Goal: Task Accomplishment & Management: Manage account settings

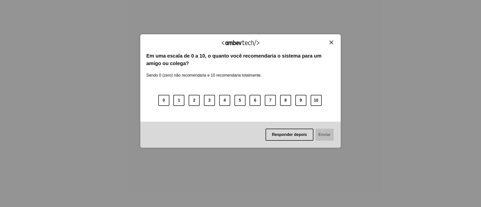
click at [332, 41] on img "Close" at bounding box center [331, 43] width 4 height 4
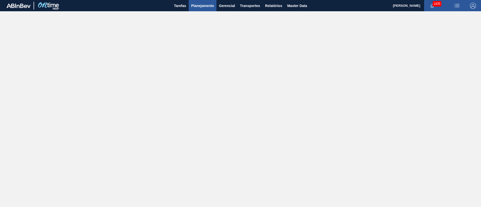
click at [203, 5] on span "Planejamento" at bounding box center [202, 6] width 23 height 6
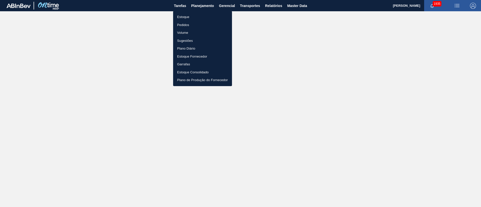
click at [185, 16] on li "Estoque" at bounding box center [202, 17] width 59 height 8
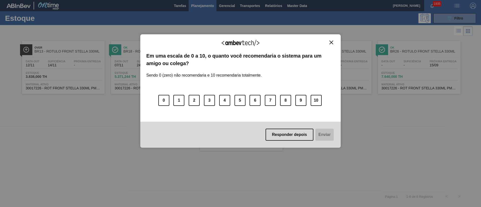
click at [331, 40] on button "Close" at bounding box center [331, 42] width 7 height 4
click at [330, 40] on div "Agradecemos seu feedback! Em uma escala de 0 a 10, o quanto você recomendaria o…" at bounding box center [240, 91] width 200 height 114
click at [331, 42] on img "Close" at bounding box center [331, 43] width 4 height 4
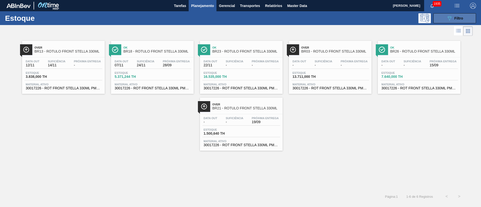
click at [472, 17] on button "089F7B8B-B2A5-4AFE-B5C0-19BA573D28AC Filtro" at bounding box center [454, 18] width 43 height 10
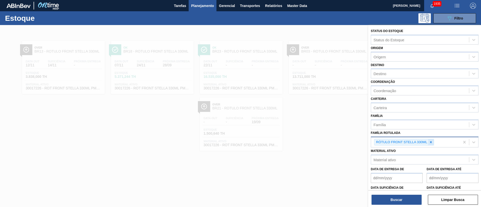
click at [429, 144] on div at bounding box center [431, 142] width 6 height 6
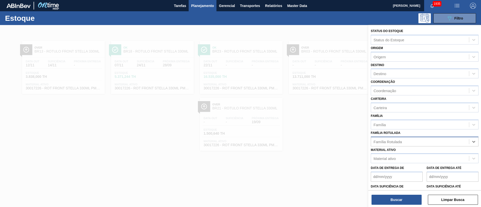
paste Rotulada "RÓTULO NECK SKOL GT 269ML"
type Rotulada "RÓTULO NECK SKOL GT 269ML"
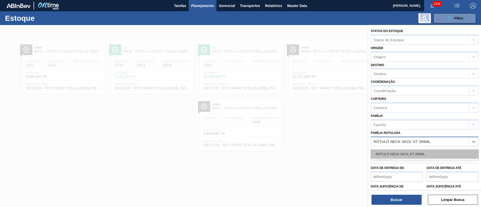
click at [396, 155] on div "RÓTULO NECK SKOL GT 269ML" at bounding box center [425, 153] width 108 height 9
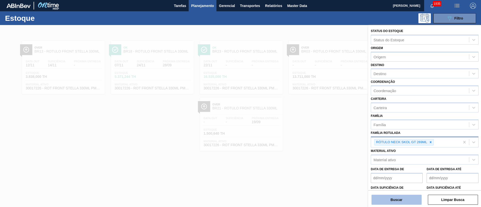
click at [389, 198] on button "Buscar" at bounding box center [396, 200] width 50 height 10
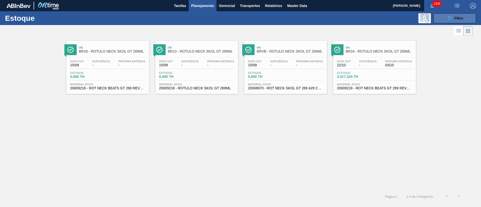
click at [453, 17] on div "089F7B8B-B2A5-4AFE-B5C0-19BA573D28AC Filtro" at bounding box center [454, 18] width 17 height 6
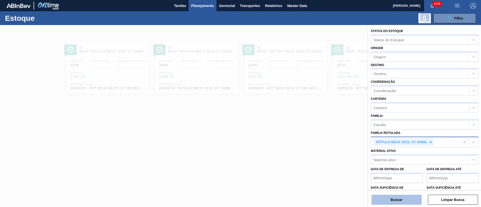
click at [415, 203] on button "Buscar" at bounding box center [396, 200] width 50 height 10
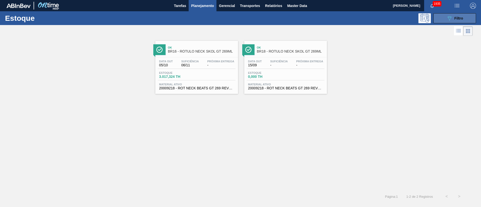
click at [444, 16] on button "089F7B8B-B2A5-4AFE-B5C0-19BA573D28AC Filtro" at bounding box center [454, 18] width 43 height 10
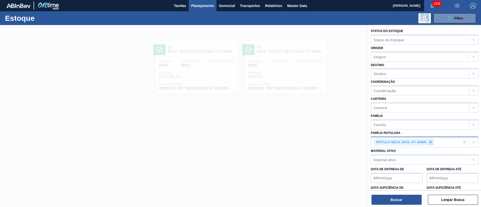
click at [428, 143] on div at bounding box center [431, 142] width 6 height 6
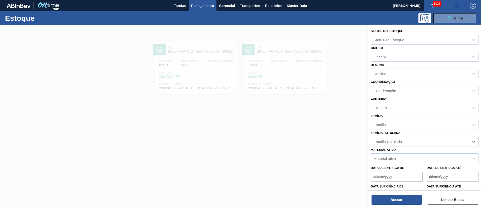
paste Rotulada "RÓTULO FRONT STELLA 330ML"
type Rotulada "RÓTULO FRONT STELLA 330ML"
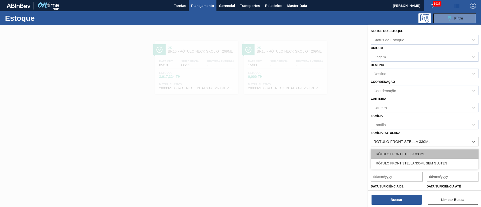
click at [394, 150] on div "RÓTULO FRONT STELLA 330ML" at bounding box center [425, 153] width 108 height 9
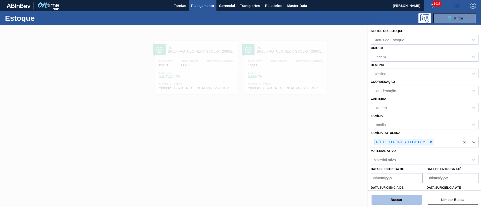
click at [389, 198] on button "Buscar" at bounding box center [396, 200] width 50 height 10
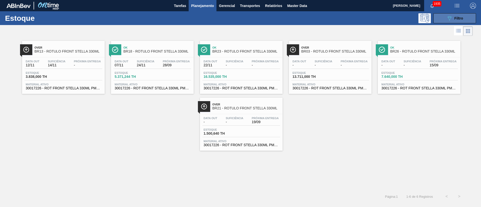
click at [452, 19] on icon "089F7B8B-B2A5-4AFE-B5C0-19BA573D28AC" at bounding box center [449, 18] width 6 height 6
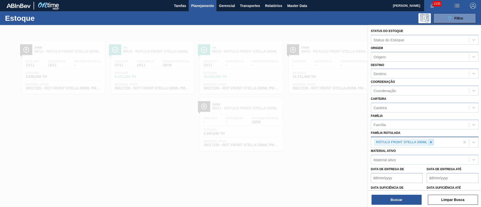
click at [429, 141] on icon at bounding box center [431, 142] width 4 height 4
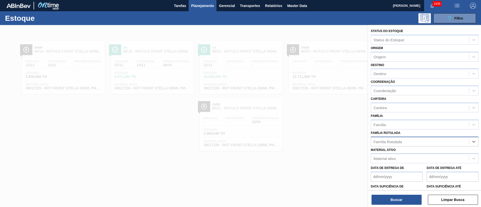
paste Rotulada "RÓTULO NECK SPATEN 600ML RGB"
type Rotulada "RÓTULO NECK SPATEN 600ML RGB"
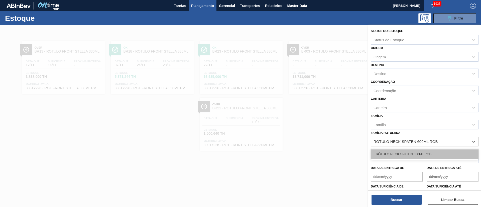
click at [393, 154] on div "RÓTULO NECK SPATEN 600ML RGB" at bounding box center [425, 153] width 108 height 9
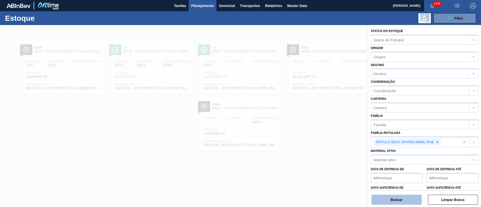
click at [390, 197] on button "Buscar" at bounding box center [396, 200] width 50 height 10
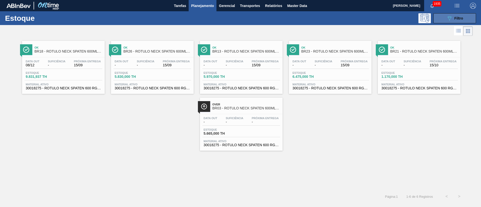
click at [445, 14] on button "089F7B8B-B2A5-4AFE-B5C0-19BA573D28AC Filtro" at bounding box center [454, 18] width 43 height 10
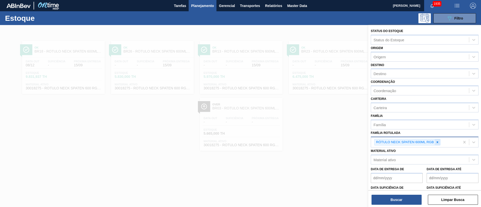
click at [435, 140] on div at bounding box center [437, 142] width 6 height 6
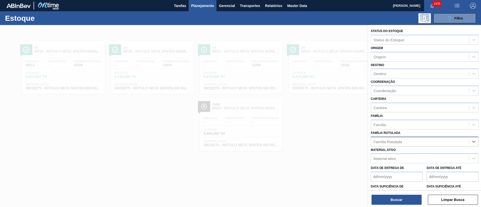
paste Rotulada "RÓTULO NECK STELLA 330ML"
type Rotulada "RÓTULO NECK STELLA 330ML"
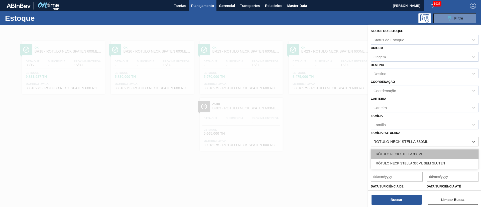
click at [399, 152] on div "RÓTULO NECK STELLA 330ML" at bounding box center [425, 153] width 108 height 9
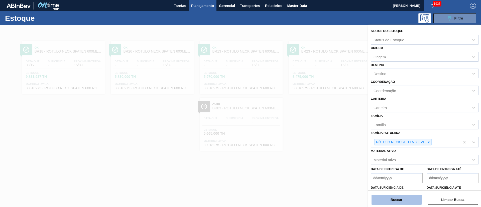
click at [395, 197] on button "Buscar" at bounding box center [396, 200] width 50 height 10
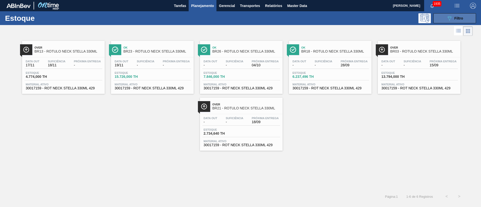
click at [465, 19] on button "089F7B8B-B2A5-4AFE-B5C0-19BA573D28AC Filtro" at bounding box center [454, 18] width 43 height 10
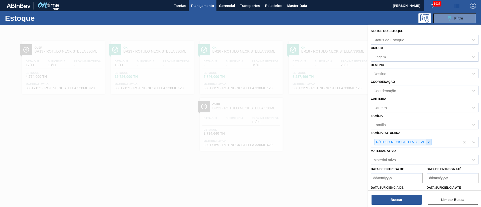
click at [429, 143] on icon at bounding box center [429, 142] width 4 height 4
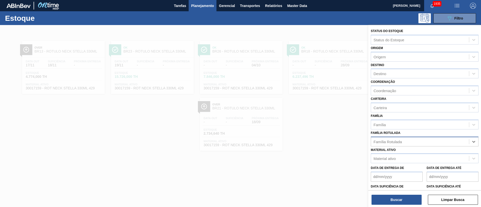
paste Rotulada "RÓTULO NECK SPATEN 600ML RGB"
type Rotulada "RÓTULO NECK SPATEN 600ML RGB"
drag, startPoint x: 394, startPoint y: 152, endPoint x: 396, endPoint y: 172, distance: 19.9
click at [394, 153] on div "RÓTULO NECK SPATEN 600ML RGB" at bounding box center [425, 153] width 108 height 9
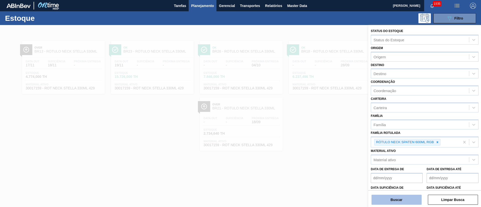
click at [391, 196] on button "Buscar" at bounding box center [396, 200] width 50 height 10
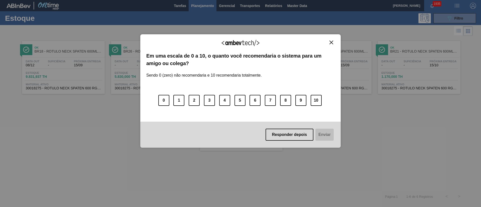
click at [328, 40] on button "Close" at bounding box center [331, 42] width 7 height 4
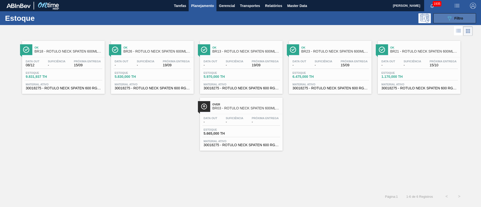
click at [449, 21] on button "089F7B8B-B2A5-4AFE-B5C0-19BA573D28AC Filtro" at bounding box center [454, 18] width 43 height 10
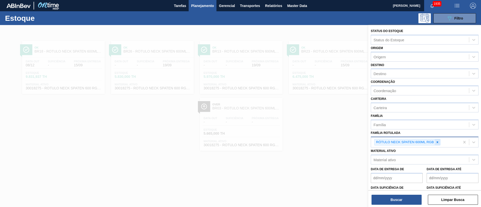
click at [438, 143] on icon at bounding box center [437, 142] width 4 height 4
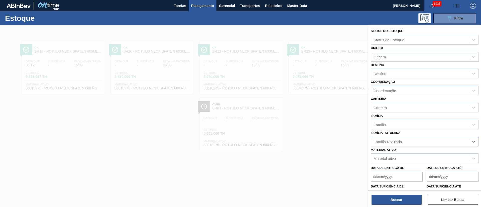
paste Rotulada "RÓTULO BUD FRONT 330ML"
type Rotulada "RÓTULO BUD FRONT 330ML"
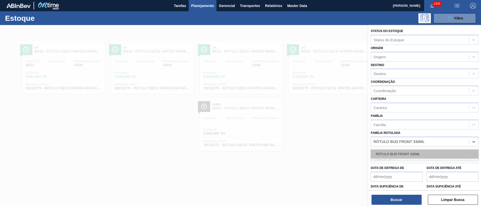
click at [402, 153] on div "RÓTULO BUD FRONT 330ML" at bounding box center [425, 153] width 108 height 9
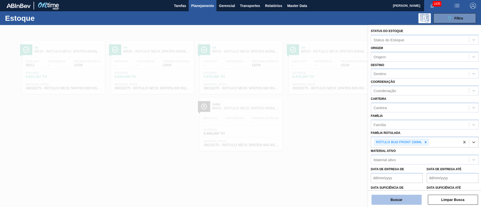
click at [390, 203] on button "Buscar" at bounding box center [396, 200] width 50 height 10
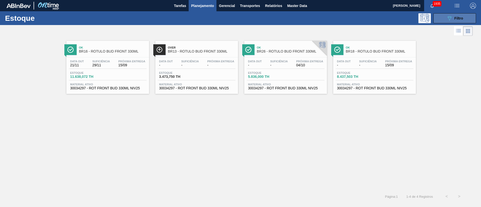
click at [463, 17] on button "089F7B8B-B2A5-4AFE-B5C0-19BA573D28AC Filtro" at bounding box center [454, 18] width 43 height 10
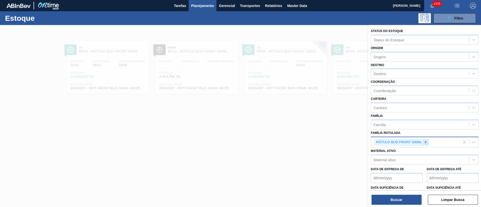
click at [424, 141] on icon at bounding box center [426, 142] width 4 height 4
paste Rotulada "RÓTULO BUD NECK 330ML"
type Rotulada "RÓTULO BUD NECK 330ML"
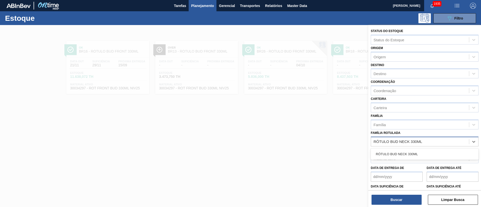
drag, startPoint x: 398, startPoint y: 153, endPoint x: 391, endPoint y: 178, distance: 25.6
click at [397, 154] on div "RÓTULO BUD NECK 330ML" at bounding box center [425, 153] width 108 height 9
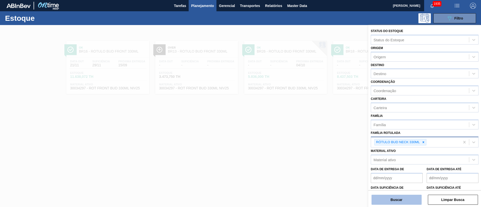
click at [390, 199] on button "Buscar" at bounding box center [396, 200] width 50 height 10
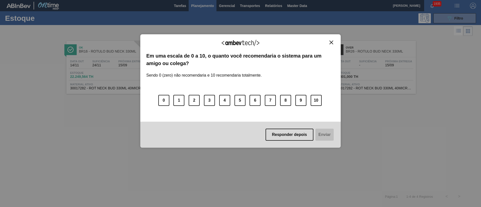
click at [334, 41] on button "Close" at bounding box center [331, 42] width 7 height 4
click at [332, 41] on img "Close" at bounding box center [331, 43] width 4 height 4
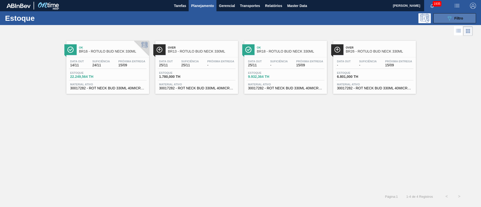
click at [442, 19] on button "089F7B8B-B2A5-4AFE-B5C0-19BA573D28AC Filtro" at bounding box center [454, 18] width 43 height 10
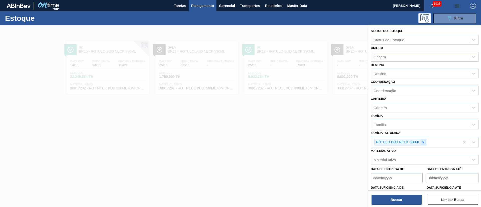
click at [421, 140] on div at bounding box center [423, 142] width 6 height 6
paste Rotulada "RÓTULO NECK STELLA 600ML"
type Rotulada "RÓTULO NECK STELLA 600ML"
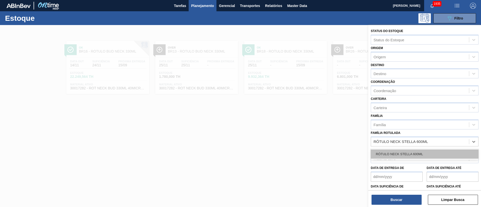
click at [397, 152] on div "RÓTULO NECK STELLA 600ML" at bounding box center [425, 153] width 108 height 9
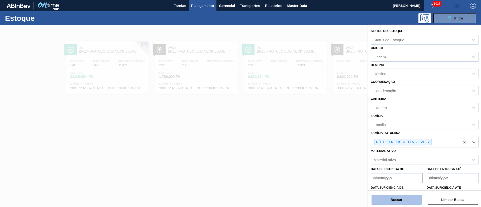
click at [397, 203] on button "Buscar" at bounding box center [396, 200] width 50 height 10
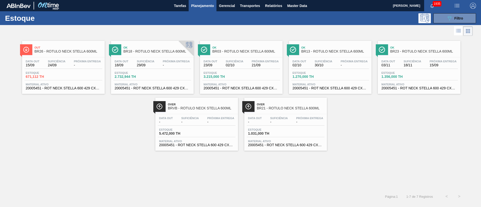
drag, startPoint x: 64, startPoint y: 52, endPoint x: 82, endPoint y: 154, distance: 103.7
click at [82, 155] on div "Out BR26 - RÓTULO NECK STELLA 600ML Data out 15/09 Suficiência 24/09 Próxima En…" at bounding box center [240, 113] width 481 height 153
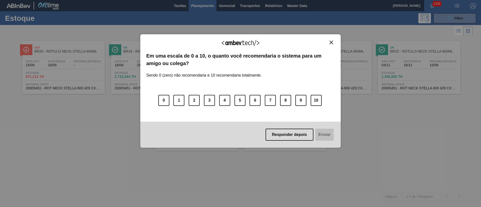
click at [330, 43] on img "Close" at bounding box center [331, 43] width 4 height 4
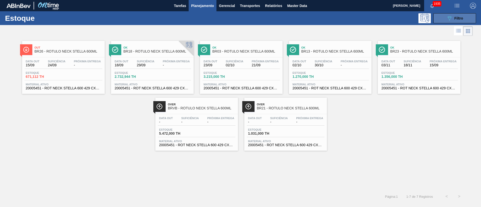
click at [443, 21] on button "089F7B8B-B2A5-4AFE-B5C0-19BA573D28AC Filtro" at bounding box center [454, 18] width 43 height 10
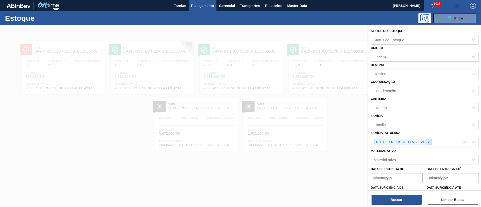
click at [428, 139] on div at bounding box center [429, 142] width 6 height 6
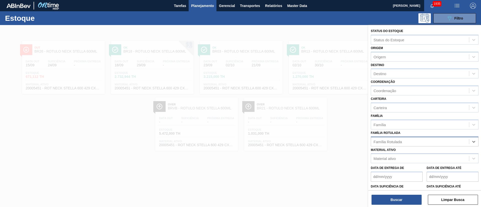
paste Rotulada "RÓTULO FRONT BC 300ML"
type Rotulada "RÓTULO FRONT BC 300ML"
drag, startPoint x: 395, startPoint y: 152, endPoint x: 393, endPoint y: 175, distance: 22.8
click at [394, 152] on div "RÓTULO FRONT BC 300ML" at bounding box center [425, 153] width 108 height 9
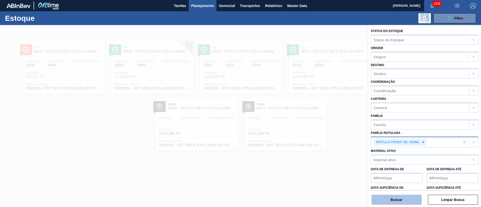
click at [390, 196] on button "Buscar" at bounding box center [396, 200] width 50 height 10
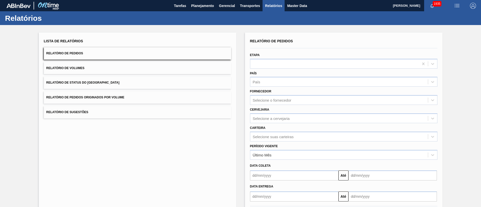
click at [106, 81] on button "Relatório de Status do [GEOGRAPHIC_DATA]" at bounding box center [137, 83] width 187 height 12
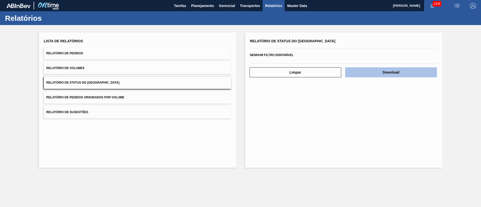
click at [384, 72] on button "Download" at bounding box center [391, 72] width 92 height 10
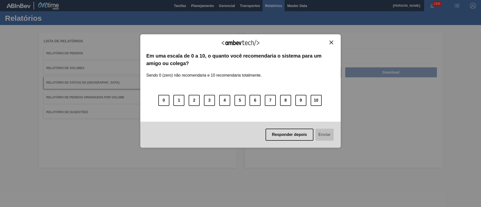
click at [330, 42] on img "Close" at bounding box center [331, 43] width 4 height 4
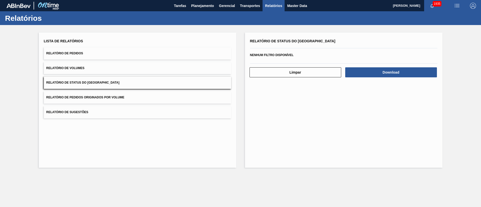
click at [110, 53] on button "Relatório de Pedidos" at bounding box center [137, 53] width 187 height 12
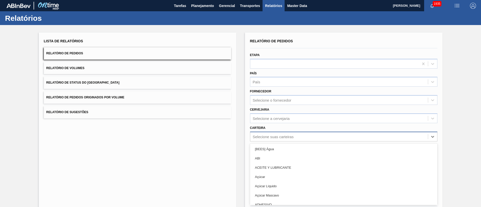
click at [255, 136] on div "option [BEES] Água focused, 1 of 101. 101 results available. Use Up and Down to…" at bounding box center [343, 137] width 187 height 10
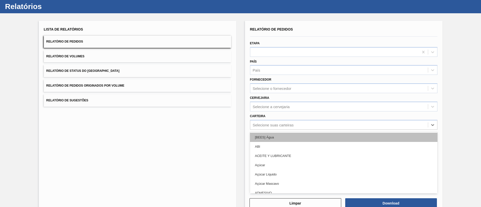
scroll to position [14, 0]
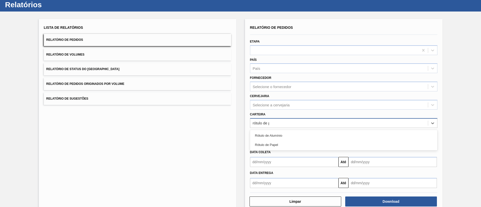
type input "rótulo de pa"
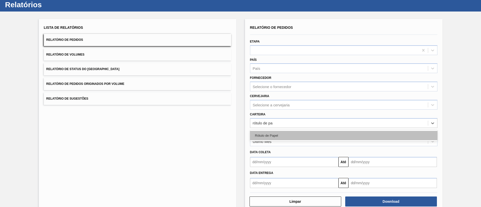
click at [286, 139] on div "Rótulo de Papel" at bounding box center [343, 135] width 187 height 9
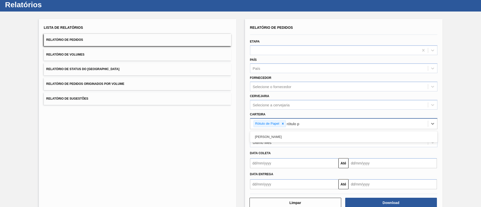
type input "rótulo pa"
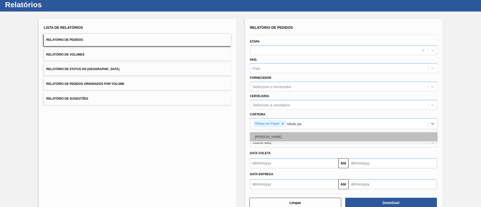
click at [281, 139] on div "Rótulo Papel" at bounding box center [343, 136] width 187 height 9
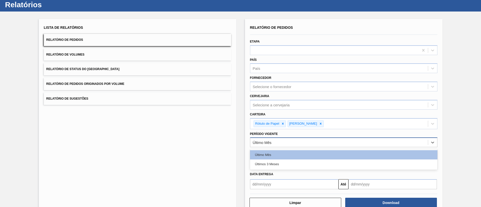
click at [268, 145] on div "Último Mês" at bounding box center [339, 142] width 178 height 7
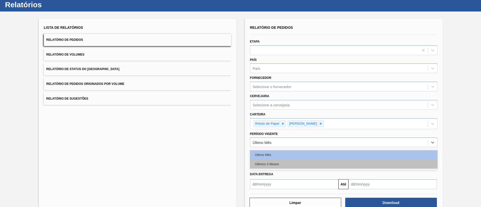
click at [268, 164] on div "Últimos 3 Meses" at bounding box center [343, 164] width 187 height 9
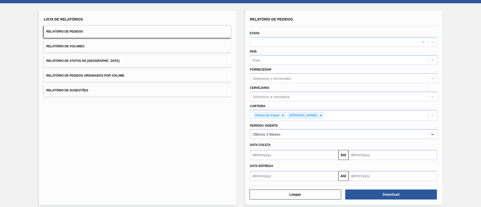
scroll to position [26, 0]
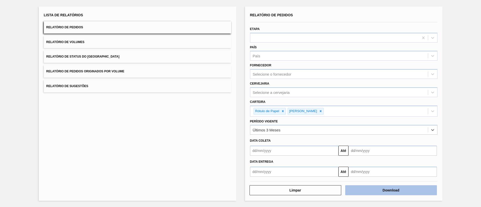
click at [368, 187] on button "Download" at bounding box center [391, 190] width 92 height 10
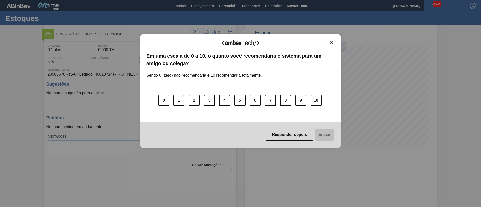
drag, startPoint x: 332, startPoint y: 42, endPoint x: 324, endPoint y: 45, distance: 8.8
click at [332, 42] on img "Close" at bounding box center [331, 43] width 4 height 4
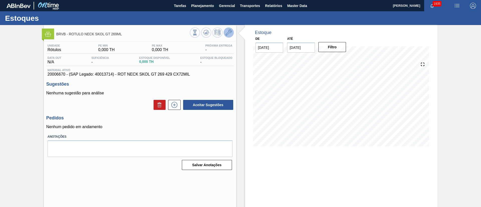
click at [228, 30] on icon at bounding box center [229, 33] width 6 height 6
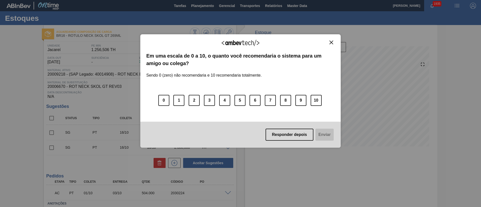
click at [334, 43] on button "Close" at bounding box center [331, 42] width 7 height 4
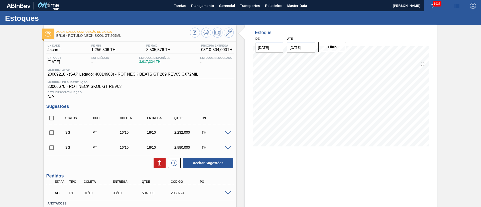
scroll to position [34, 0]
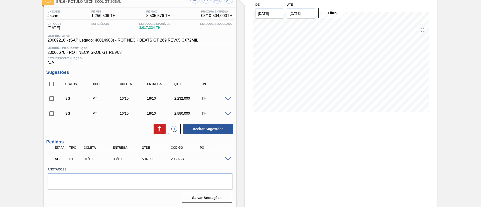
click at [228, 159] on span at bounding box center [228, 159] width 6 height 4
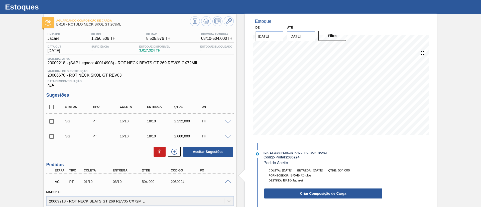
scroll to position [0, 0]
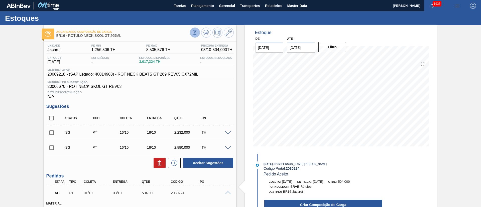
click at [193, 30] on icon at bounding box center [195, 33] width 6 height 6
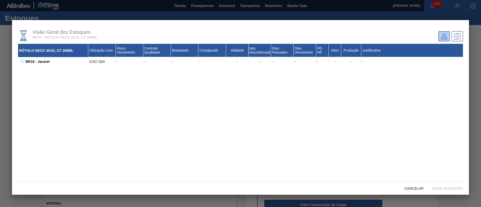
click at [22, 61] on icon at bounding box center [22, 61] width 4 height 4
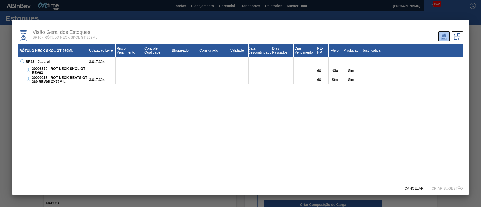
click at [28, 78] on icon at bounding box center [29, 79] width 4 height 4
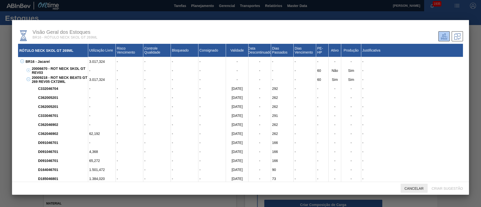
click at [407, 187] on span "Cancelar" at bounding box center [413, 189] width 27 height 4
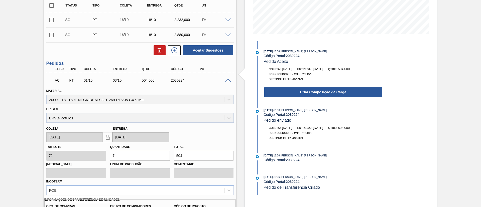
scroll to position [182, 0]
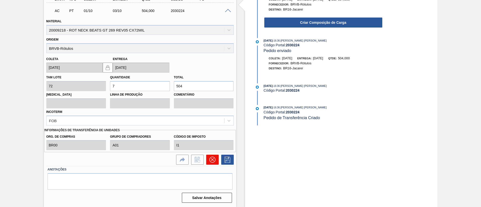
click at [216, 155] on button at bounding box center [212, 160] width 13 height 10
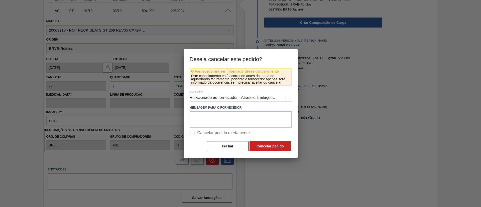
click at [219, 133] on span "Cancelar pedido diretamente" at bounding box center [223, 133] width 53 height 6
click at [197, 133] on input "Cancelar pedido diretamente" at bounding box center [192, 133] width 11 height 11
checkbox input "true"
click at [264, 146] on button "Cancelar pedido" at bounding box center [270, 146] width 42 height 10
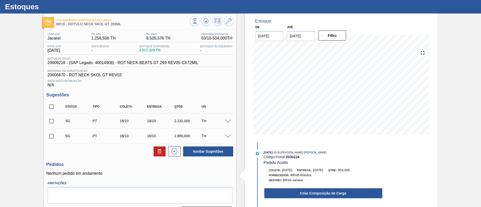
scroll to position [0, 0]
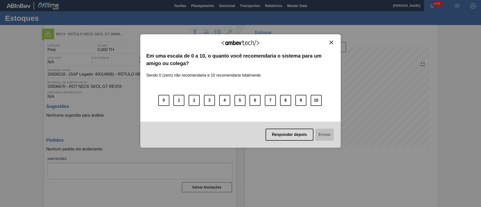
click at [332, 42] on img "Close" at bounding box center [331, 43] width 4 height 4
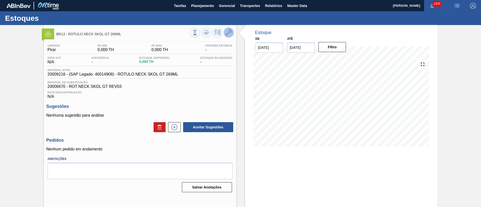
click at [224, 34] on button at bounding box center [229, 33] width 10 height 10
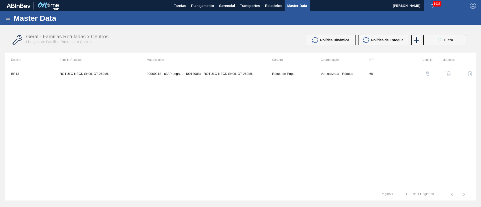
click at [446, 71] on img "button" at bounding box center [448, 73] width 5 height 5
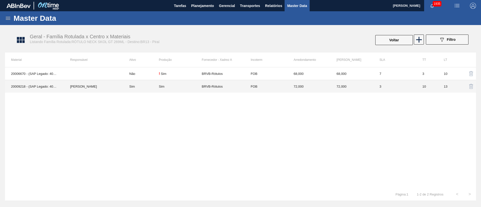
click at [202, 87] on td "BRVB-Rótulos" at bounding box center [223, 86] width 43 height 13
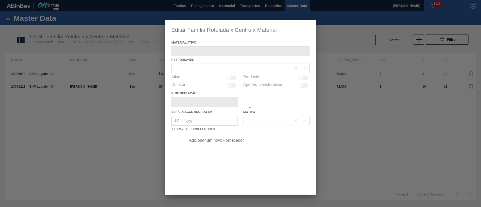
type ativo "20009218 - (SAP Legado: 40014908) - RÓTULO NECK SKOL GT 269ML"
checkbox input "true"
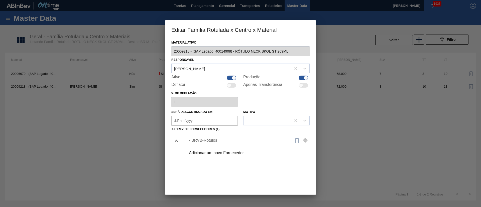
click at [232, 78] on div at bounding box center [234, 78] width 4 height 4
checkbox input "false"
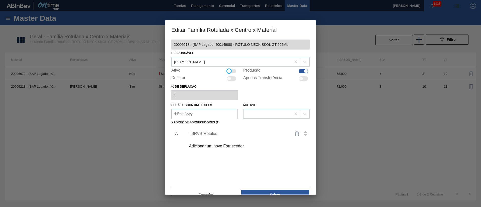
scroll to position [19, 0]
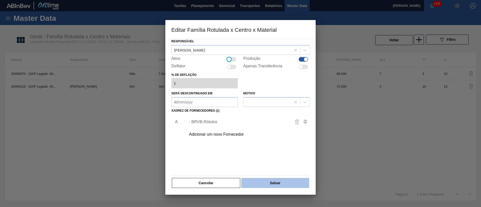
click at [269, 182] on button "Salvar" at bounding box center [275, 183] width 68 height 10
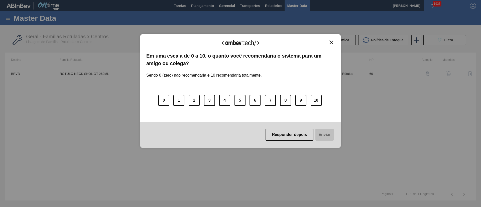
click at [332, 43] on img "Close" at bounding box center [331, 43] width 4 height 4
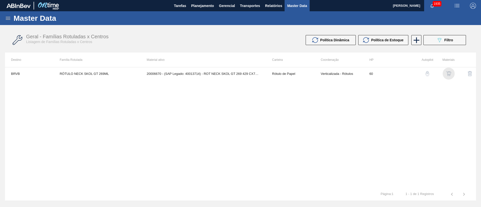
click at [448, 74] on img "button" at bounding box center [448, 73] width 5 height 5
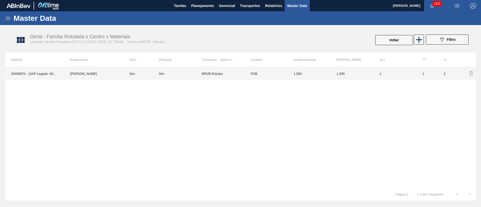
click at [172, 69] on td "Sim" at bounding box center [180, 73] width 43 height 13
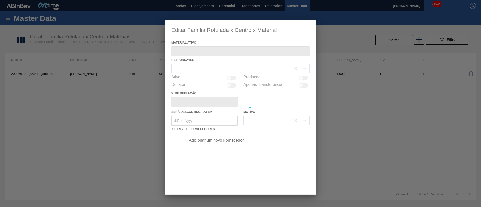
type ativo "20006670 - (SAP Legado: 40013714) - ROT NECK SKOL GT 269 429 CX72MIL"
checkbox input "true"
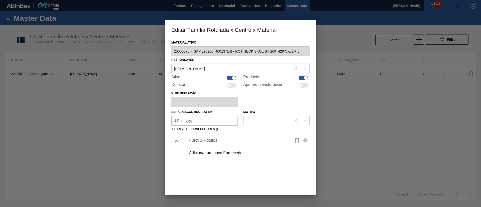
click at [302, 77] on div at bounding box center [303, 78] width 10 height 5
checkbox input "false"
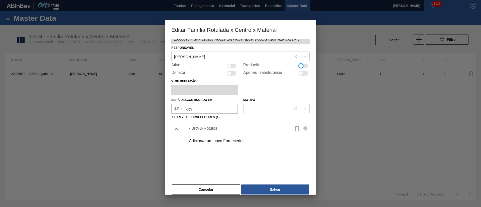
scroll to position [19, 0]
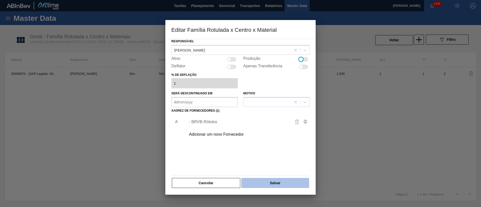
click at [269, 181] on button "Salvar" at bounding box center [275, 183] width 68 height 10
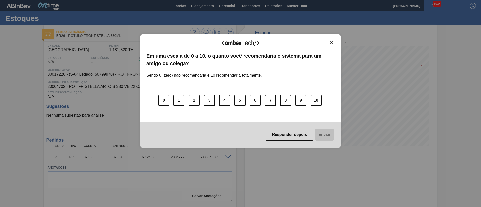
click at [330, 41] on img "Close" at bounding box center [331, 43] width 4 height 4
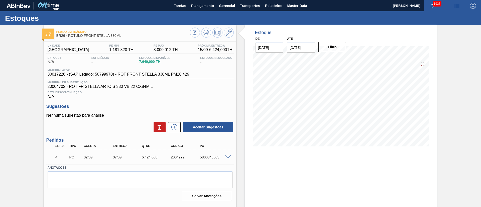
click at [297, 46] on input "29/09/2025" at bounding box center [301, 48] width 28 height 10
click at [342, 106] on div "4" at bounding box center [341, 108] width 7 height 7
click at [304, 47] on input "04/10/2025" at bounding box center [301, 48] width 28 height 10
click at [340, 107] on div "1" at bounding box center [341, 108] width 7 height 7
type input "[DATE]"
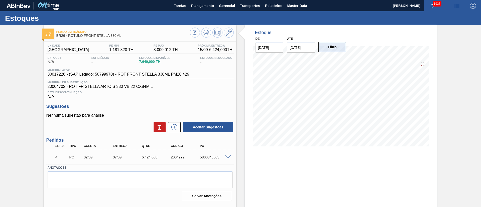
click at [325, 46] on button "Filtro" at bounding box center [332, 47] width 28 height 10
click at [227, 156] on span at bounding box center [228, 158] width 6 height 4
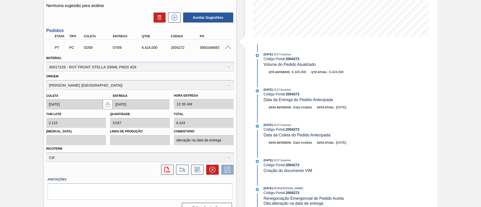
scroll to position [113, 0]
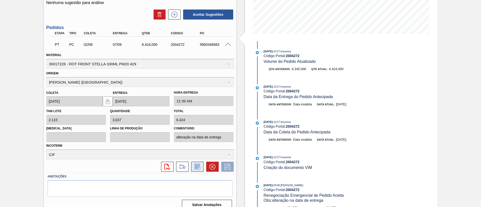
click at [194, 167] on icon at bounding box center [197, 167] width 8 height 6
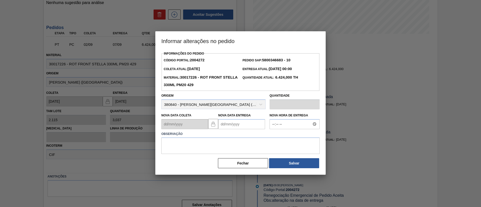
click at [242, 123] on Entrega2004272 "Nova Data Entrega" at bounding box center [241, 124] width 47 height 10
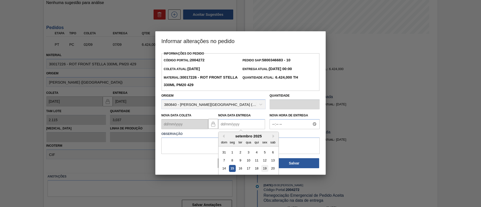
click at [266, 170] on div "19" at bounding box center [264, 168] width 7 height 7
type Entrega2004272 "[DATE]"
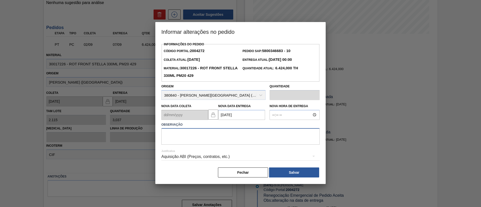
click at [204, 139] on textarea at bounding box center [240, 136] width 158 height 17
type textarea "."
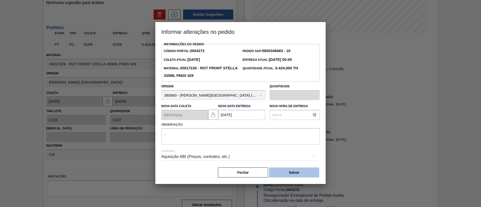
click at [288, 176] on button "Salvar" at bounding box center [294, 173] width 50 height 10
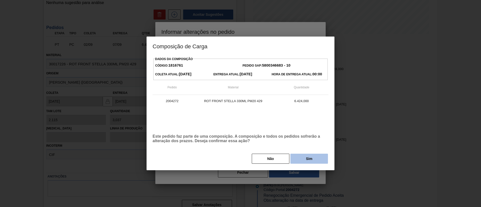
click at [304, 157] on button "Sim" at bounding box center [309, 159] width 38 height 10
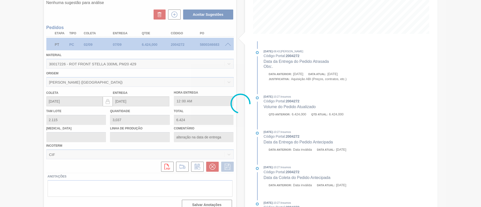
type input "."
type input "[DATE]"
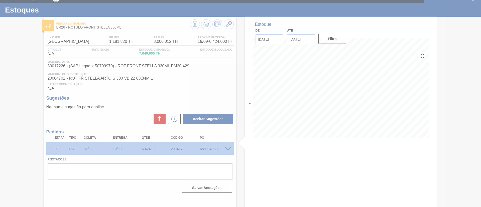
scroll to position [8, 0]
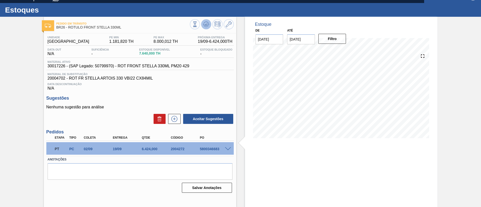
click at [209, 27] on button at bounding box center [206, 24] width 10 height 10
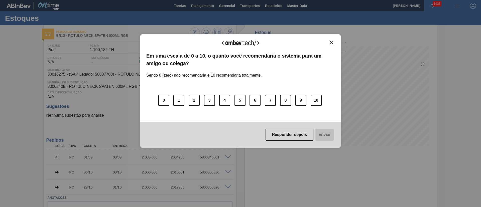
click at [332, 42] on img "Close" at bounding box center [331, 43] width 4 height 4
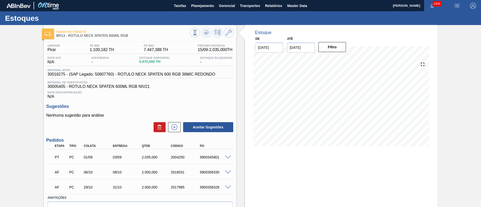
click at [226, 156] on span at bounding box center [228, 158] width 6 height 4
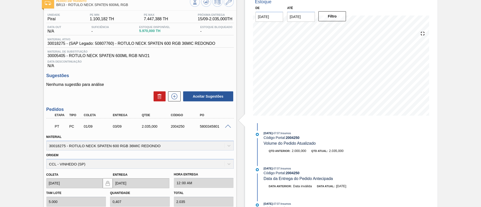
scroll to position [113, 0]
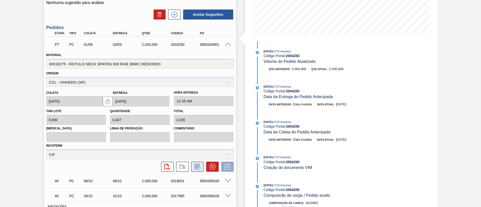
click at [194, 167] on icon at bounding box center [196, 167] width 5 height 6
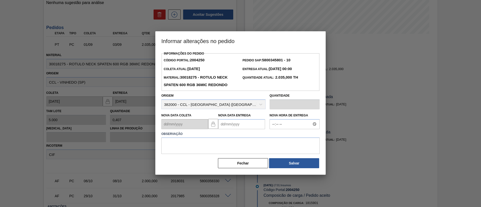
click at [239, 127] on Entrega2004250 "Nova Data Entrega" at bounding box center [241, 124] width 47 height 10
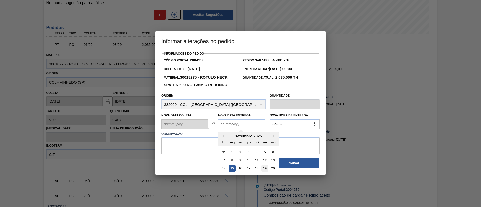
click at [264, 170] on div "19" at bounding box center [264, 168] width 7 height 7
type Entrega2004250 "[DATE]"
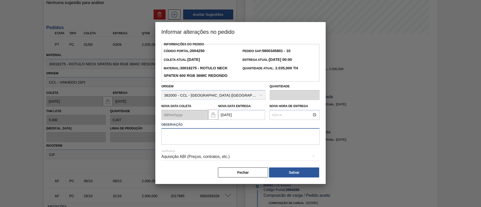
click at [197, 136] on textarea at bounding box center [240, 136] width 158 height 17
type textarea "."
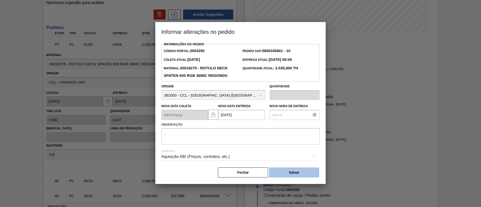
click at [296, 171] on button "Salvar" at bounding box center [294, 173] width 50 height 10
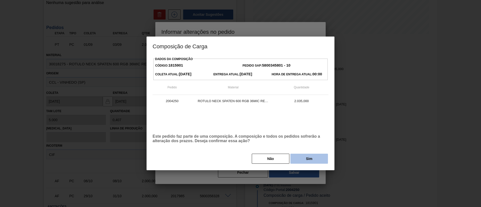
click at [299, 158] on button "Sim" at bounding box center [309, 159] width 38 height 10
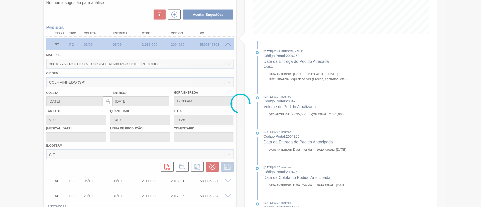
type input "."
type input "[DATE]"
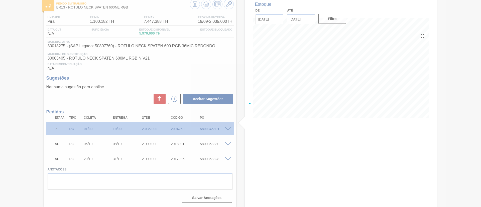
scroll to position [28, 0]
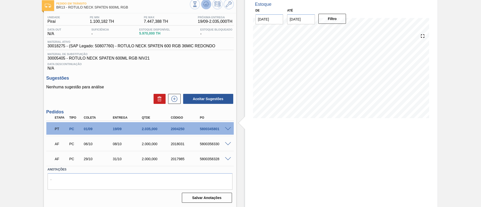
click at [206, 6] on icon at bounding box center [206, 4] width 6 height 6
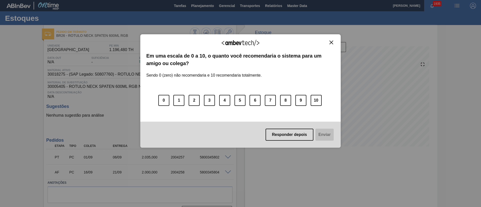
click at [333, 43] on img "Close" at bounding box center [331, 43] width 4 height 4
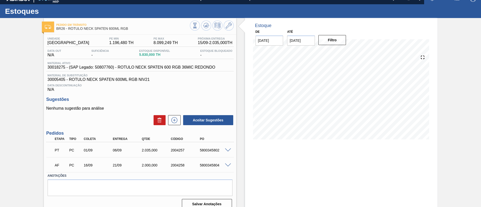
scroll to position [13, 0]
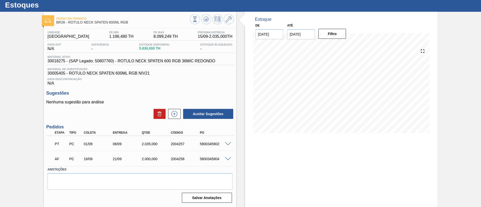
click at [225, 143] on span at bounding box center [228, 144] width 6 height 4
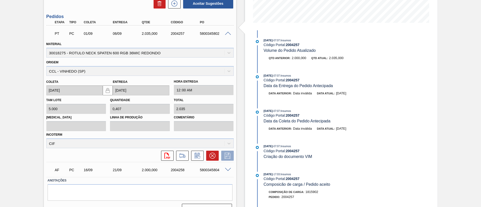
scroll to position [126, 0]
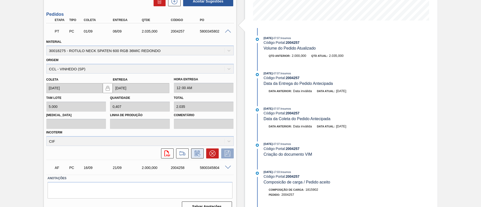
click at [194, 153] on icon at bounding box center [197, 153] width 8 height 6
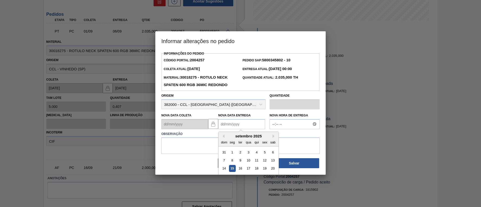
click at [235, 125] on Entrega2004257 "Nova Data Entrega" at bounding box center [241, 124] width 47 height 10
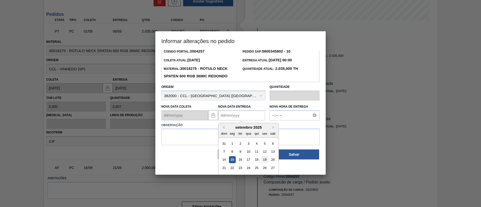
scroll to position [17, 0]
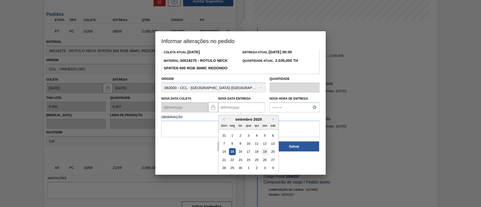
click at [263, 153] on div "19" at bounding box center [264, 151] width 7 height 7
type Entrega2004257 "[DATE]"
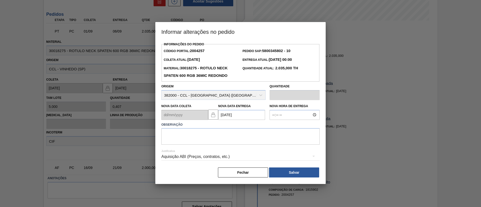
scroll to position [0, 0]
click at [194, 139] on textarea at bounding box center [240, 136] width 158 height 17
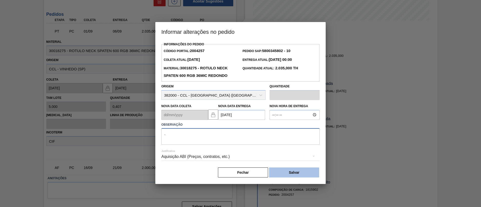
type textarea "."
click at [292, 176] on button "Salvar" at bounding box center [294, 173] width 50 height 10
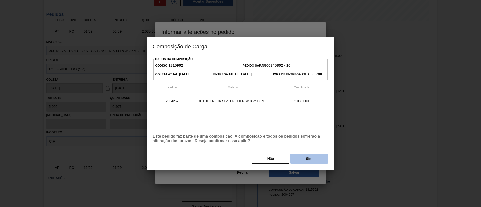
click at [305, 161] on button "Sim" at bounding box center [309, 159] width 38 height 10
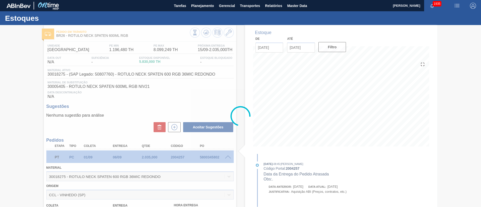
type input "."
type input "19/09/2025"
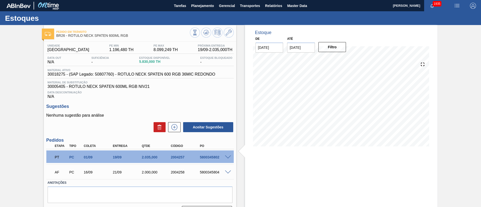
click at [226, 171] on span at bounding box center [228, 173] width 6 height 4
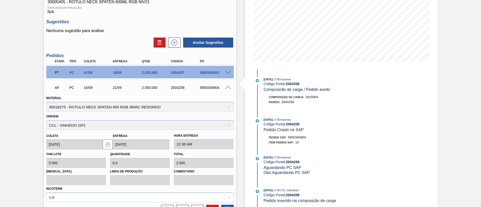
scroll to position [135, 0]
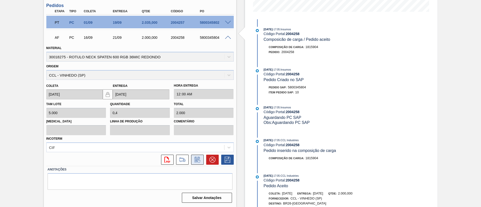
click at [196, 159] on icon at bounding box center [197, 160] width 8 height 6
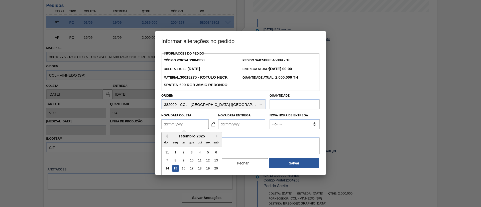
click at [175, 123] on Coleta2004258 "Nova Data Coleta" at bounding box center [184, 124] width 47 height 10
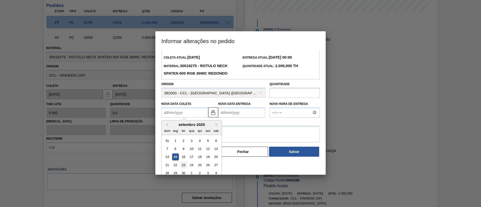
scroll to position [17, 0]
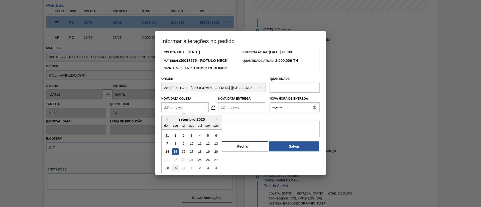
click at [177, 167] on div "29" at bounding box center [175, 168] width 7 height 7
type Coleta2004258 "[DATE]"
type Entrega2004258 "04/10/2025"
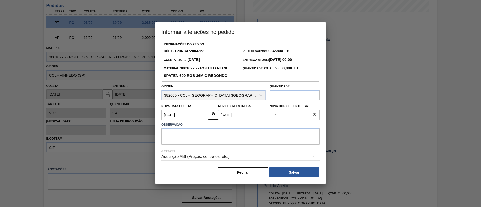
scroll to position [0, 0]
click at [195, 138] on textarea at bounding box center [240, 136] width 158 height 17
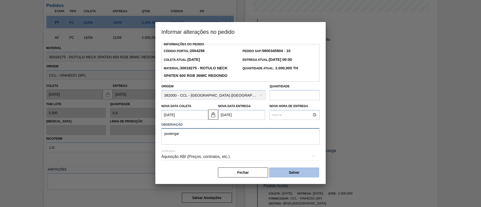
type textarea "postergar"
click at [302, 175] on button "Salvar" at bounding box center [294, 173] width 50 height 10
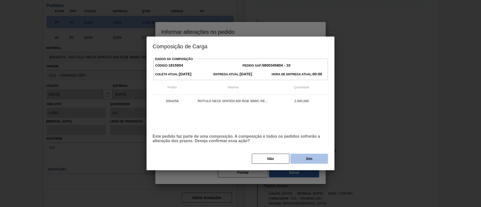
click at [311, 160] on button "Sim" at bounding box center [309, 159] width 38 height 10
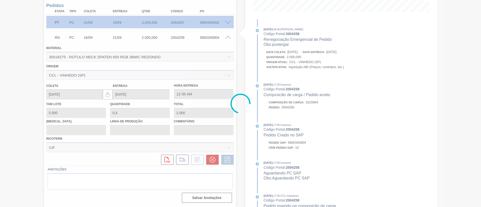
scroll to position [13, 0]
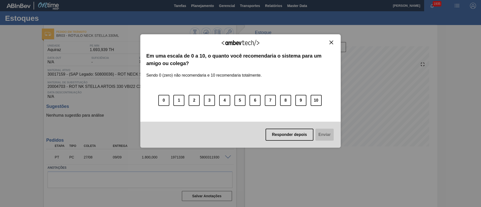
drag, startPoint x: 333, startPoint y: 42, endPoint x: 268, endPoint y: 49, distance: 65.9
click at [333, 42] on button "Close" at bounding box center [331, 42] width 7 height 4
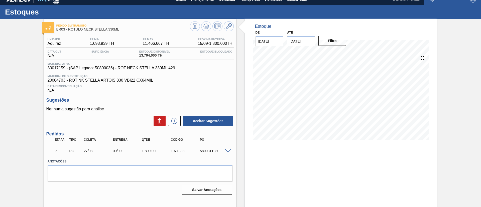
scroll to position [8, 0]
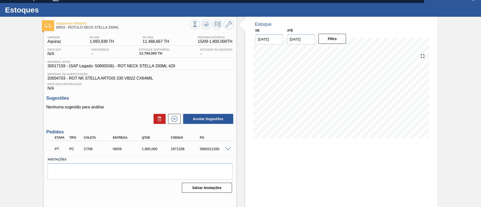
click at [226, 147] on span at bounding box center [228, 149] width 6 height 4
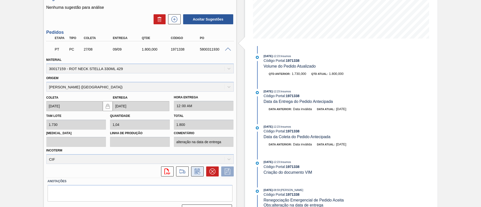
scroll to position [120, 0]
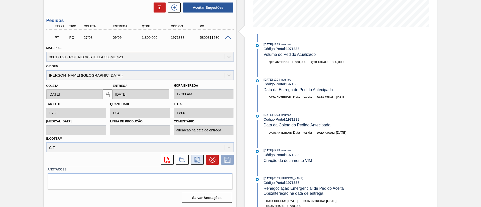
click at [202, 161] on button at bounding box center [197, 160] width 13 height 10
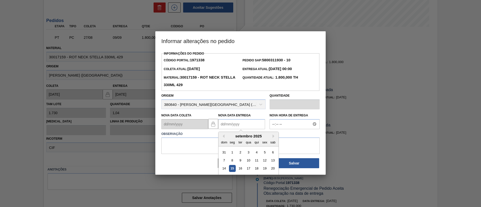
click at [245, 128] on Entrega1971338 "Nova Data Entrega" at bounding box center [241, 124] width 47 height 10
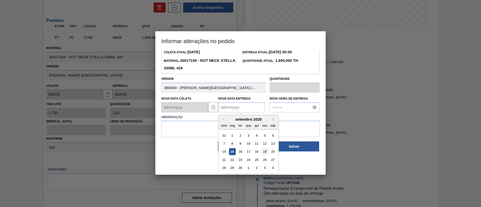
click at [264, 152] on div "19" at bounding box center [264, 151] width 7 height 7
type Entrega1971338 "[DATE]"
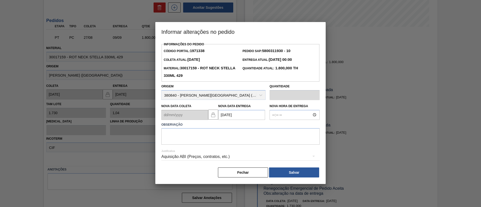
scroll to position [0, 0]
click at [205, 132] on textarea at bounding box center [240, 136] width 158 height 17
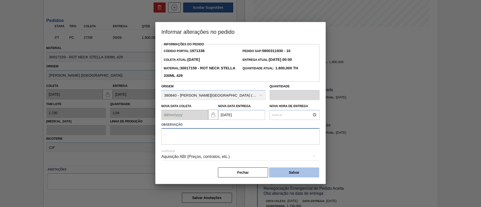
type textarea "."
click at [288, 172] on button "Salvar" at bounding box center [294, 173] width 50 height 10
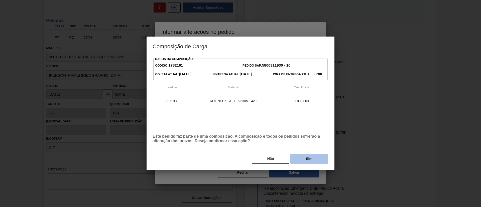
click at [310, 159] on button "Sim" at bounding box center [309, 159] width 38 height 10
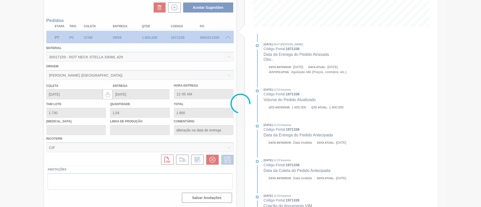
type input "."
type input "[DATE]"
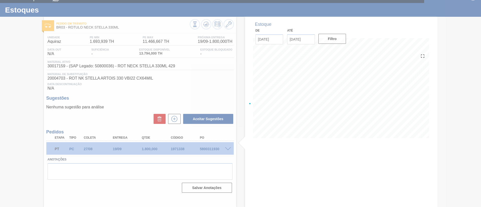
scroll to position [8, 0]
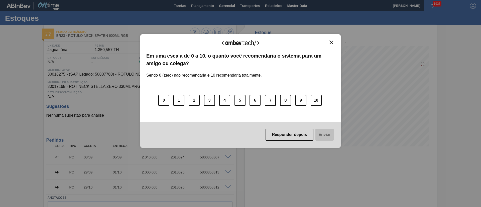
click at [328, 41] on button "Close" at bounding box center [331, 42] width 7 height 4
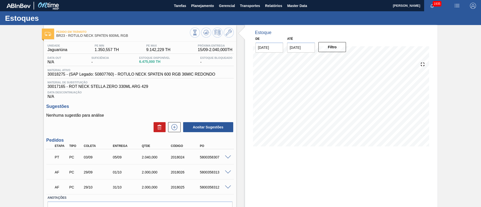
click at [226, 156] on span at bounding box center [228, 158] width 6 height 4
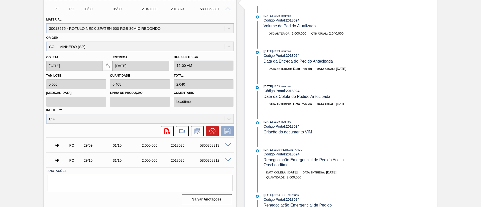
scroll to position [150, 0]
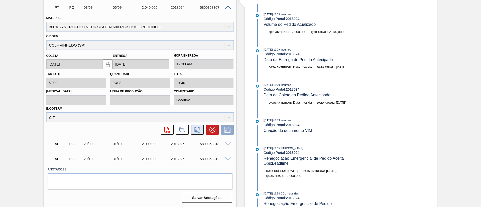
click at [199, 131] on icon at bounding box center [197, 130] width 8 height 6
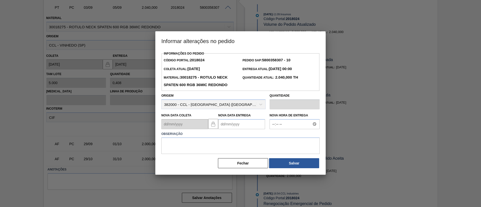
click at [237, 123] on Entrega2018024 "Nova Data Entrega" at bounding box center [241, 124] width 47 height 10
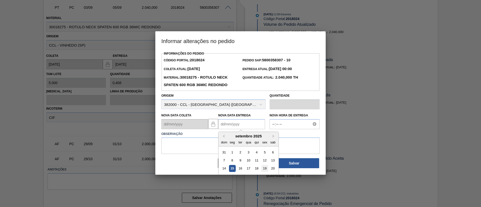
click at [261, 168] on div "19" at bounding box center [264, 168] width 7 height 7
type Entrega2018024 "[DATE]"
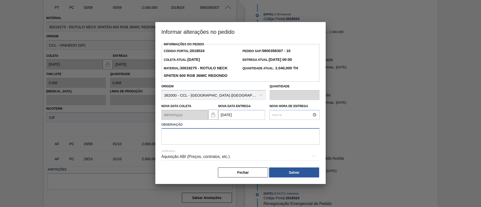
click at [177, 140] on textarea at bounding box center [240, 136] width 158 height 17
type textarea "."
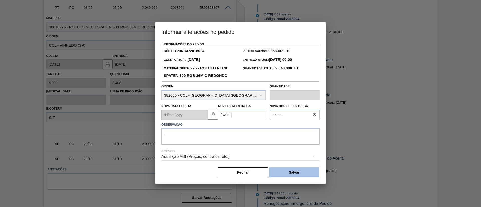
click at [293, 176] on button "Salvar" at bounding box center [294, 173] width 50 height 10
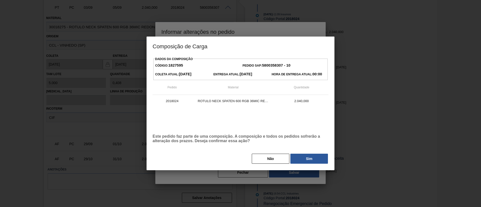
drag, startPoint x: 302, startPoint y: 163, endPoint x: 236, endPoint y: 115, distance: 80.8
click at [302, 162] on button "Sim" at bounding box center [309, 159] width 38 height 10
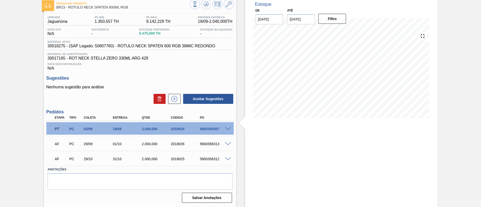
scroll to position [28, 0]
click at [203, 5] on icon at bounding box center [206, 4] width 6 height 6
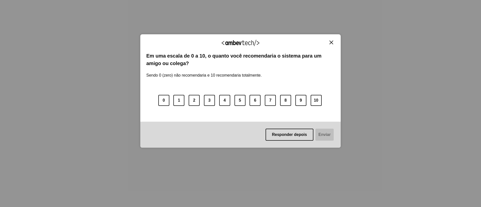
click at [334, 42] on button "Close" at bounding box center [331, 42] width 7 height 4
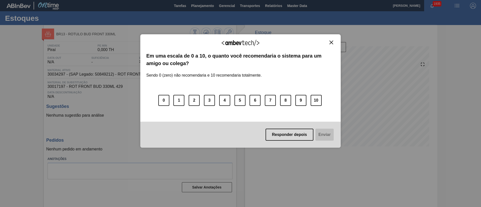
click at [330, 43] on img "Close" at bounding box center [331, 43] width 4 height 4
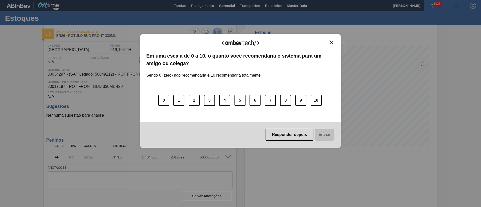
click at [330, 43] on img "Close" at bounding box center [331, 43] width 4 height 4
click at [332, 39] on div "Agradecemos seu feedback! Em uma escala de 0 a 10, o quanto você recomendaria o…" at bounding box center [240, 91] width 200 height 114
click at [333, 42] on button "Close" at bounding box center [331, 42] width 7 height 4
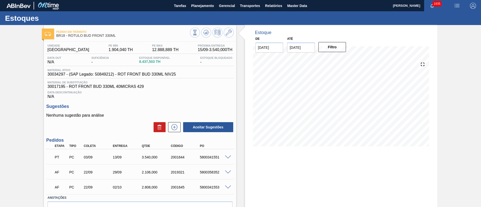
click at [228, 159] on div "5800341551" at bounding box center [215, 157] width 33 height 4
click at [227, 158] on span at bounding box center [228, 158] width 6 height 4
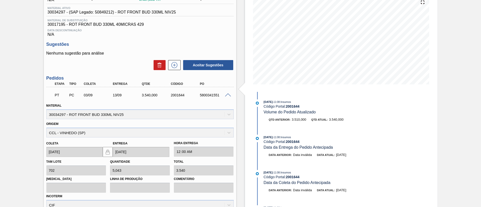
scroll to position [150, 0]
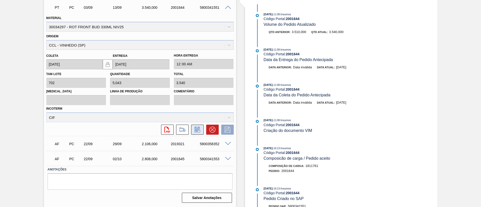
click at [193, 130] on icon at bounding box center [197, 130] width 8 height 6
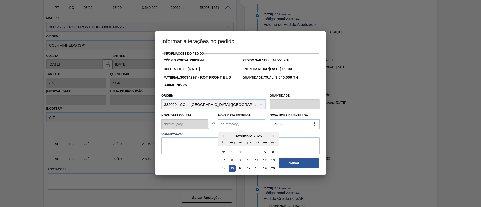
click at [249, 127] on Entrega2001644 "Nova Data Entrega" at bounding box center [241, 124] width 47 height 10
click at [266, 169] on div "19" at bounding box center [264, 168] width 7 height 7
type Entrega2001644 "[DATE]"
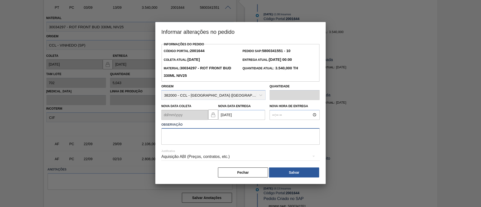
click at [203, 141] on textarea at bounding box center [240, 136] width 158 height 17
type textarea "."
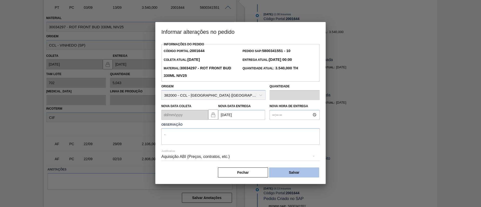
click at [296, 171] on button "Salvar" at bounding box center [294, 173] width 50 height 10
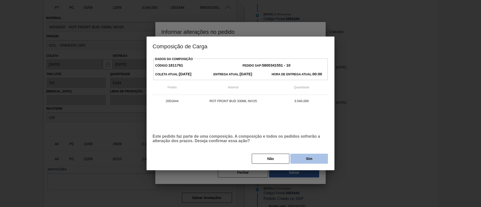
click at [305, 161] on button "Sim" at bounding box center [309, 159] width 38 height 10
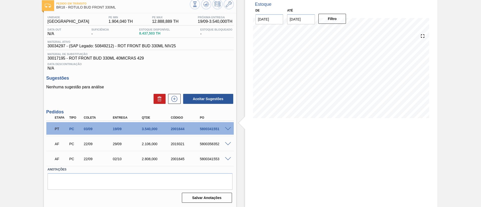
scroll to position [28, 0]
click at [207, 5] on icon at bounding box center [206, 4] width 6 height 6
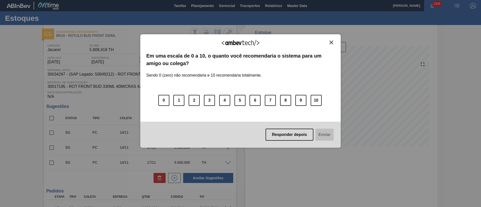
click at [329, 42] on img "Close" at bounding box center [331, 43] width 4 height 4
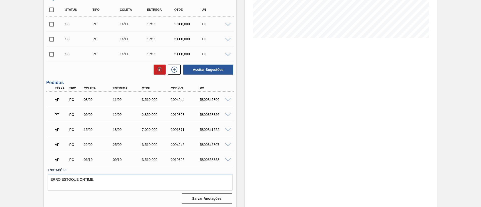
scroll to position [109, 0]
click at [227, 112] on span at bounding box center [228, 114] width 6 height 4
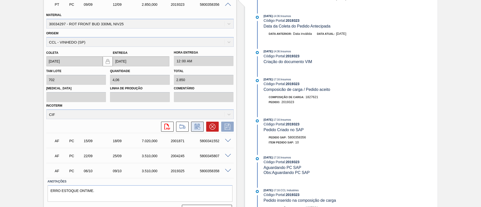
scroll to position [225, 0]
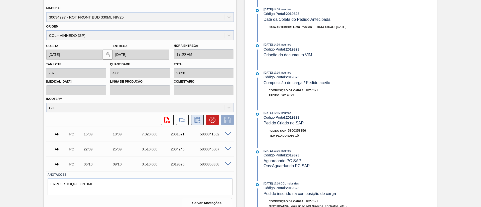
click at [196, 116] on button at bounding box center [197, 120] width 13 height 10
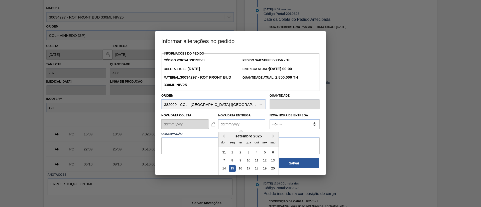
click at [231, 121] on Entrega2019323 "Nova Data Entrega" at bounding box center [241, 124] width 47 height 10
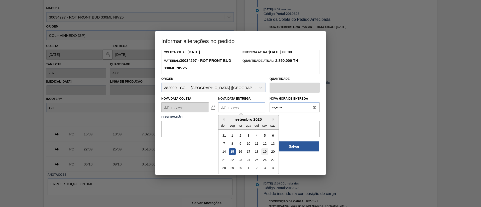
click at [264, 152] on div "19" at bounding box center [264, 151] width 7 height 7
type Entrega2019323 "[DATE]"
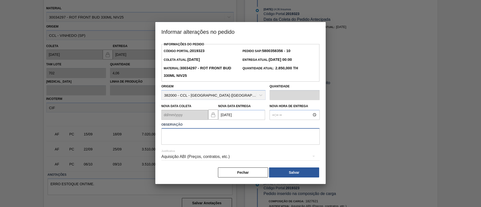
click at [206, 136] on textarea at bounding box center [240, 136] width 158 height 17
type textarea "."
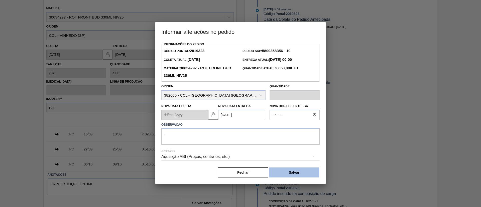
click at [298, 171] on button "Salvar" at bounding box center [294, 173] width 50 height 10
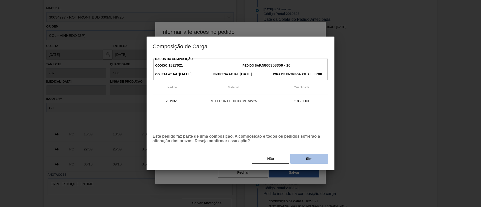
click at [307, 161] on button "Sim" at bounding box center [309, 159] width 38 height 10
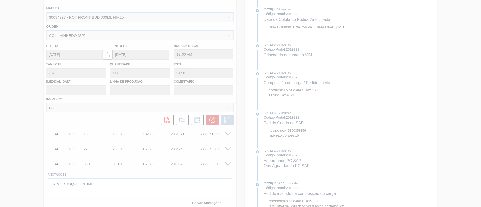
type input "."
type input "19/09/2025"
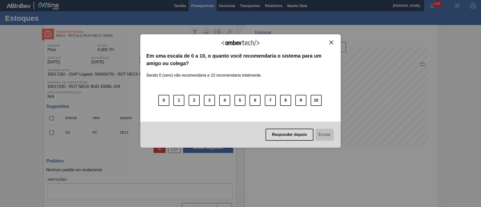
drag, startPoint x: 330, startPoint y: 41, endPoint x: 207, endPoint y: 2, distance: 128.5
click at [329, 41] on img "Close" at bounding box center [331, 43] width 4 height 4
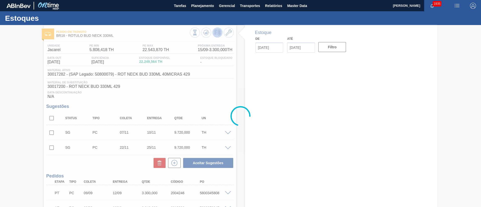
type input "[DATE]"
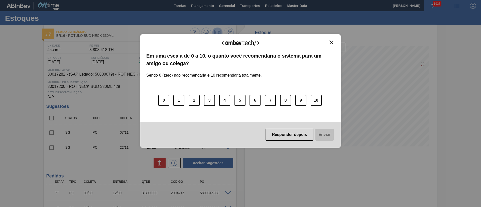
click at [331, 42] on img "Close" at bounding box center [331, 43] width 4 height 4
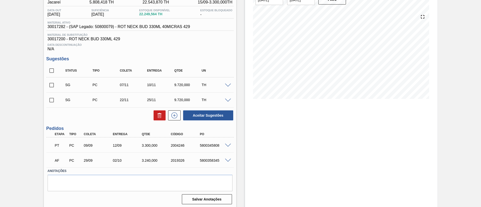
scroll to position [49, 0]
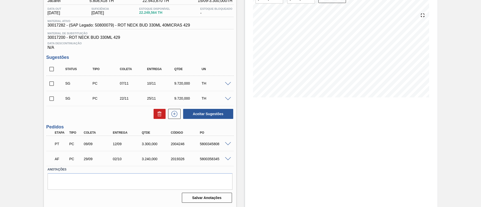
click at [227, 142] on span at bounding box center [228, 144] width 6 height 4
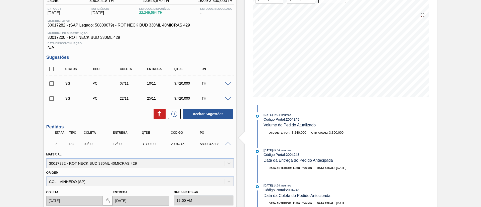
scroll to position [162, 0]
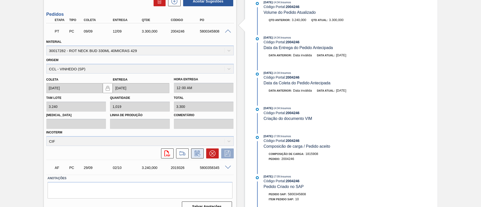
click at [197, 153] on icon at bounding box center [197, 153] width 4 height 3
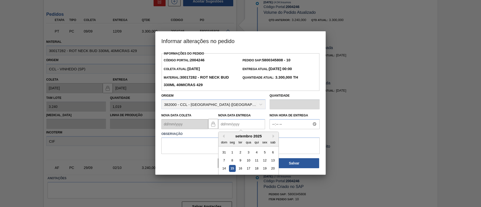
click at [241, 129] on Entrega2004246 "Nova Data Entrega" at bounding box center [241, 124] width 47 height 10
click at [264, 169] on div "19" at bounding box center [264, 168] width 7 height 7
type Entrega2004246 "19/09/2025"
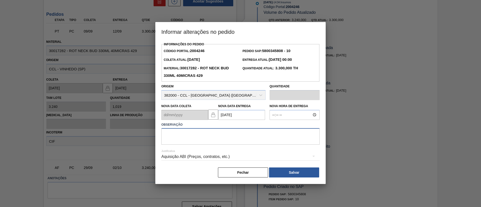
click at [213, 140] on textarea at bounding box center [240, 136] width 158 height 17
type textarea "."
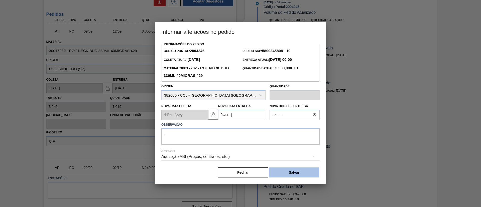
click at [293, 175] on button "Salvar" at bounding box center [294, 173] width 50 height 10
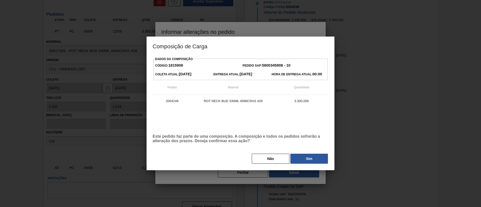
drag, startPoint x: 312, startPoint y: 160, endPoint x: 265, endPoint y: 109, distance: 70.0
click at [313, 160] on button "Sim" at bounding box center [309, 159] width 38 height 10
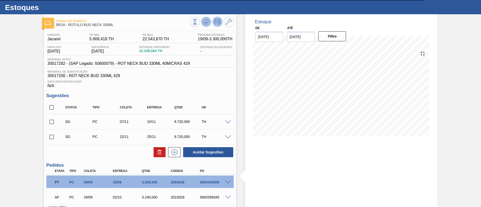
scroll to position [0, 0]
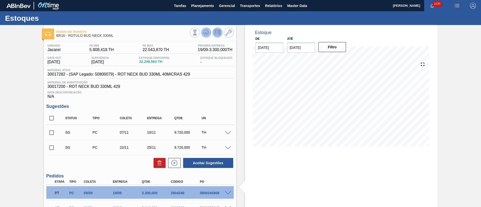
click at [207, 36] on button at bounding box center [206, 33] width 10 height 10
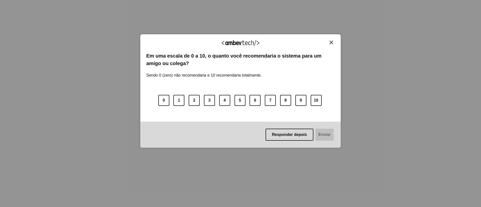
click at [330, 43] on img "Close" at bounding box center [331, 43] width 4 height 4
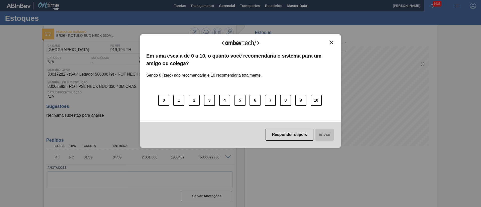
click at [333, 44] on img "Close" at bounding box center [331, 43] width 4 height 4
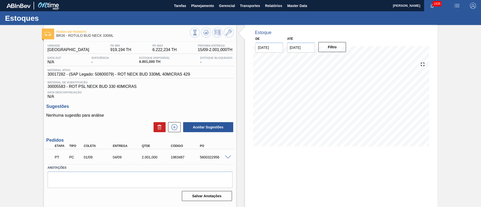
click at [226, 157] on span at bounding box center [228, 158] width 6 height 4
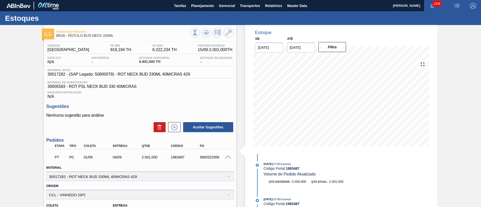
scroll to position [120, 0]
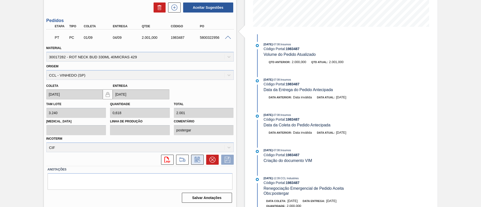
click at [199, 164] on button at bounding box center [197, 160] width 13 height 10
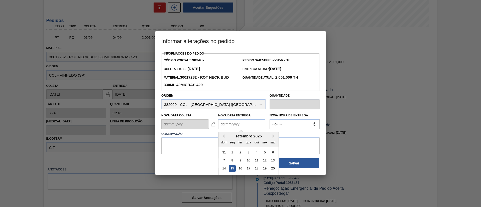
click at [240, 124] on Entrega1983487 "Nova Data Entrega" at bounding box center [241, 124] width 47 height 10
click at [264, 169] on div "19" at bounding box center [264, 168] width 7 height 7
type Entrega1983487 "19/09/2025"
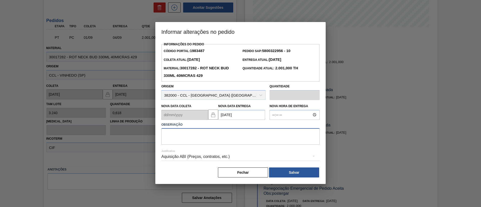
click at [228, 138] on textarea at bounding box center [240, 136] width 158 height 17
type textarea "."
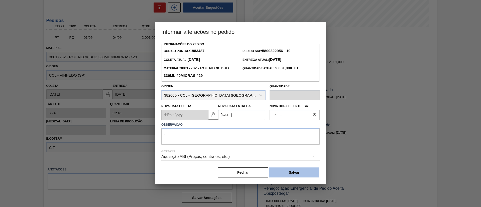
click at [286, 171] on button "Salvar" at bounding box center [294, 173] width 50 height 10
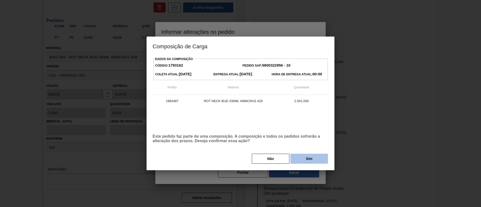
click at [308, 163] on button "Sim" at bounding box center [309, 159] width 38 height 10
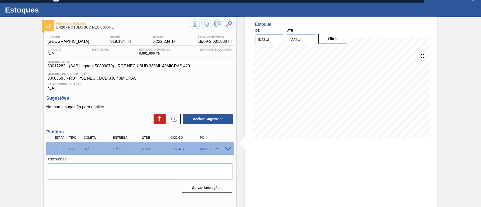
scroll to position [8, 0]
click at [202, 23] on button at bounding box center [206, 24] width 10 height 10
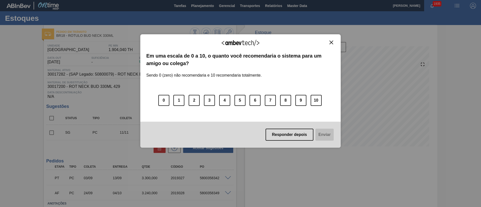
click at [334, 42] on button "Close" at bounding box center [331, 42] width 7 height 4
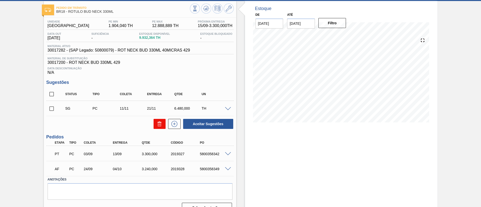
scroll to position [34, 0]
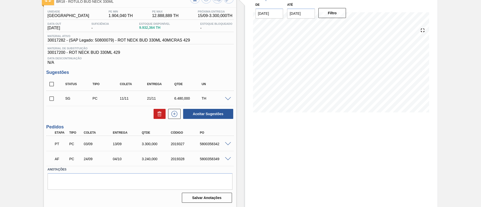
click at [226, 142] on span at bounding box center [228, 144] width 6 height 4
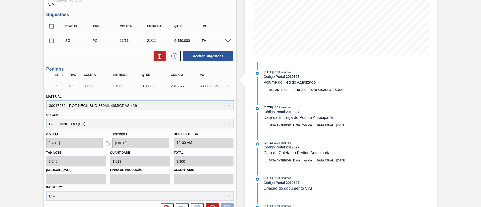
scroll to position [156, 0]
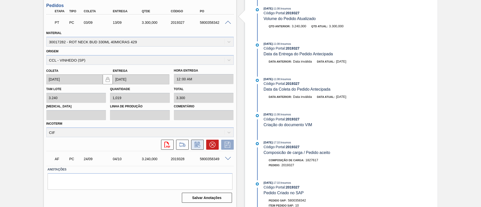
click at [200, 145] on icon at bounding box center [198, 146] width 3 height 3
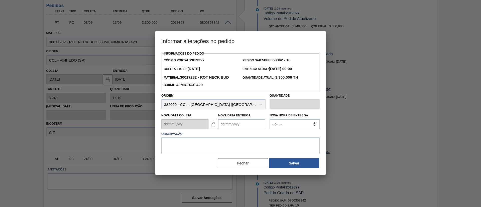
click at [238, 123] on Entrega2019327 "Nova Data Entrega" at bounding box center [241, 124] width 47 height 10
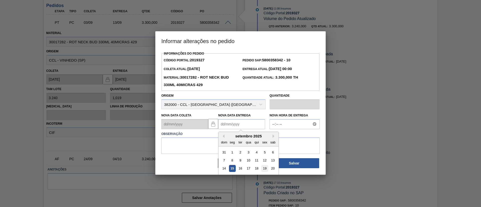
click at [262, 168] on div "19" at bounding box center [264, 168] width 7 height 7
type Entrega2019327 "[DATE]"
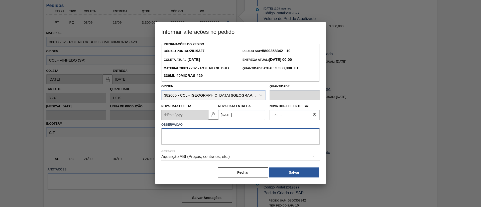
click at [203, 139] on textarea at bounding box center [240, 136] width 158 height 17
type textarea "."
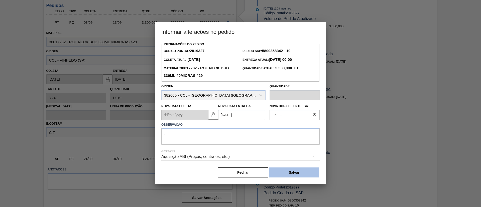
click at [285, 172] on button "Salvar" at bounding box center [294, 173] width 50 height 10
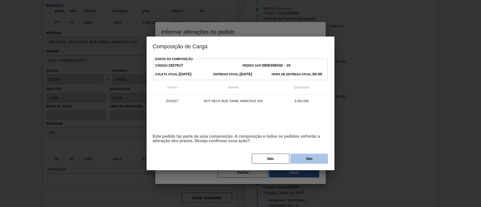
click at [310, 158] on button "Sim" at bounding box center [309, 159] width 38 height 10
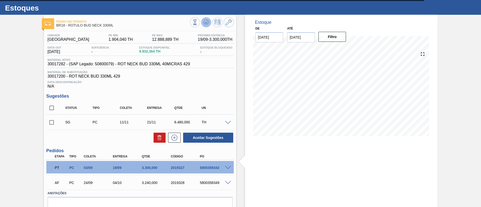
scroll to position [0, 0]
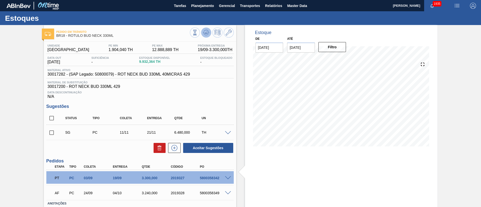
click at [206, 32] on icon at bounding box center [206, 33] width 6 height 6
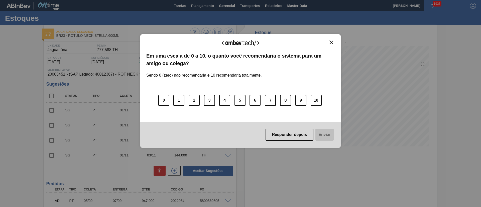
click at [330, 42] on img "Close" at bounding box center [331, 43] width 4 height 4
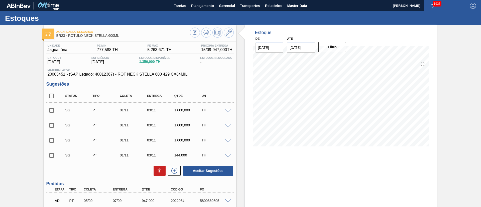
scroll to position [42, 0]
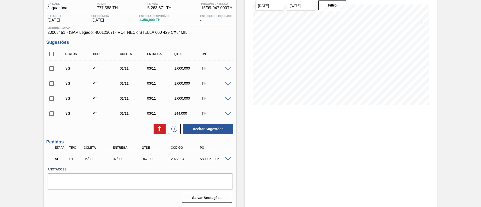
click at [227, 158] on span at bounding box center [228, 159] width 6 height 4
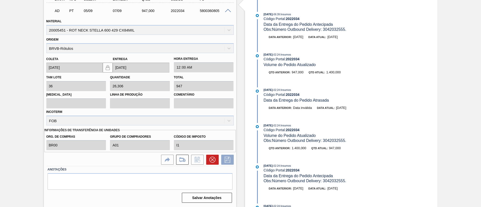
scroll to position [40, 0]
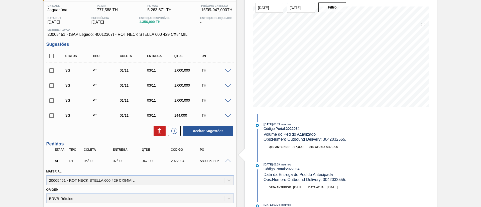
click at [51, 57] on input "checkbox" at bounding box center [51, 56] width 11 height 11
checkbox input "true"
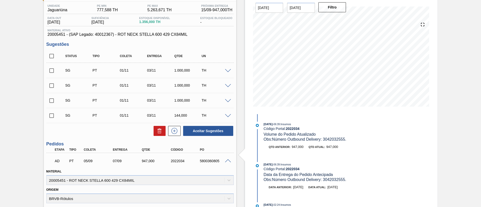
checkbox input "true"
click at [161, 131] on icon at bounding box center [160, 131] width 6 height 6
checkbox input "false"
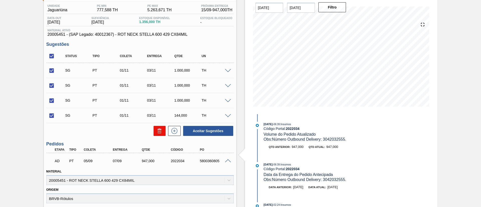
checkbox input "false"
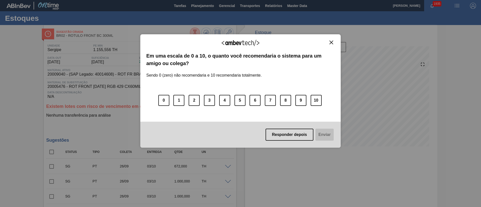
click at [332, 44] on img "Close" at bounding box center [331, 43] width 4 height 4
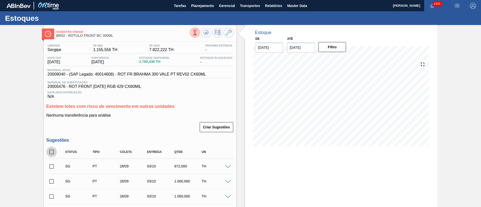
click at [50, 152] on input "checkbox" at bounding box center [51, 152] width 11 height 11
checkbox input "true"
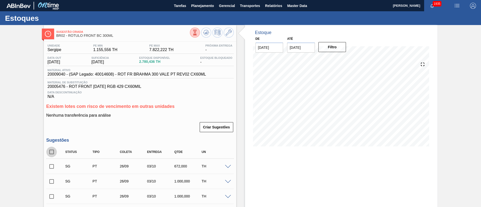
checkbox input "true"
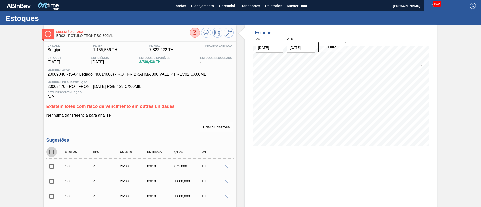
checkbox input "true"
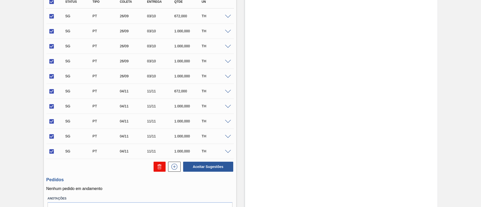
click at [159, 163] on button at bounding box center [159, 167] width 12 height 10
checkbox input "false"
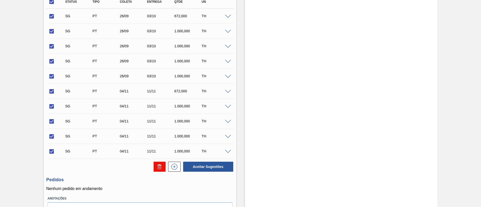
checkbox input "false"
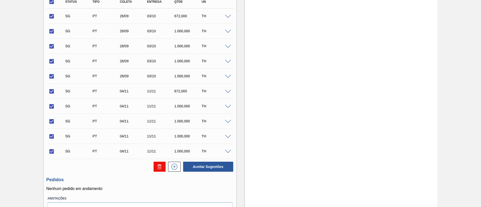
checkbox input "false"
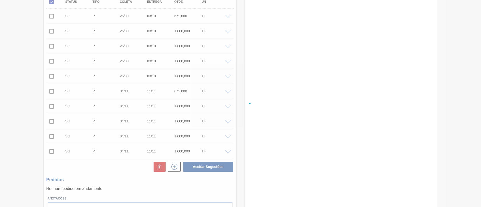
scroll to position [23, 0]
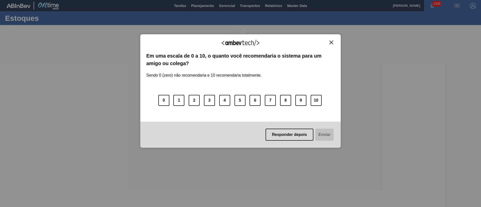
click at [330, 42] on img "Close" at bounding box center [331, 43] width 4 height 4
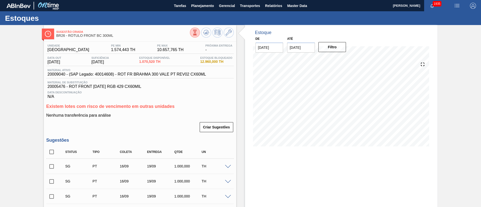
click at [55, 153] on input "checkbox" at bounding box center [51, 152] width 11 height 11
checkbox input "true"
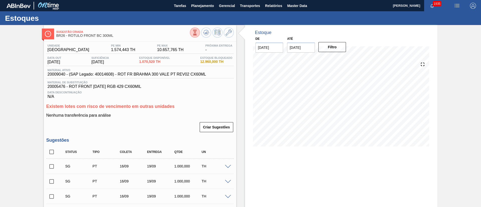
checkbox input "true"
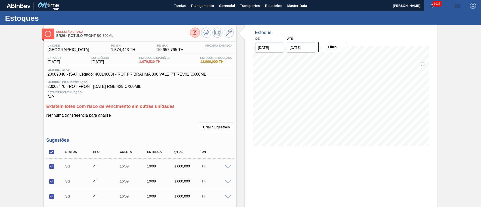
scroll to position [149, 0]
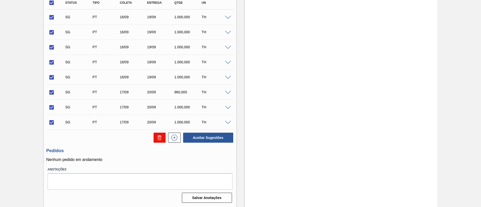
click at [161, 141] on button at bounding box center [159, 138] width 12 height 10
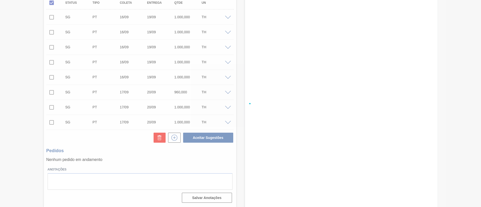
checkbox input "false"
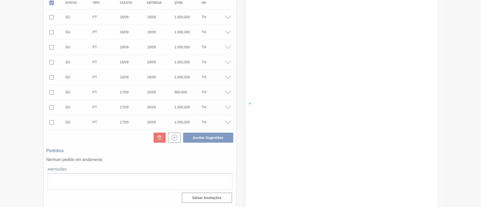
checkbox input "false"
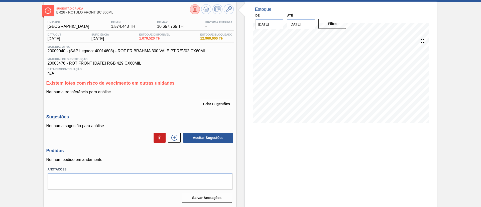
drag, startPoint x: 40, startPoint y: 52, endPoint x: 116, endPoint y: 0, distance: 92.7
click at [40, 52] on div "Sugestão Criada BR26 - RÓTULO FRONT BC 300ML Unidade Uberlândia PE MIN 1.574,44…" at bounding box center [240, 104] width 481 height 205
